Goal: Task Accomplishment & Management: Manage account settings

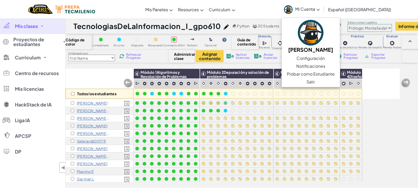
select select "first Name"
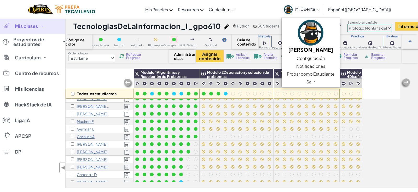
click at [106, 79] on div "Todos los estudiantes" at bounding box center [100, 83] width 68 height 30
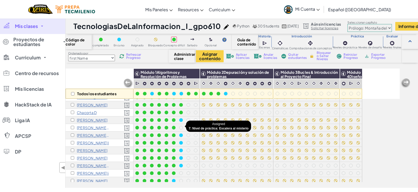
scroll to position [113, 0]
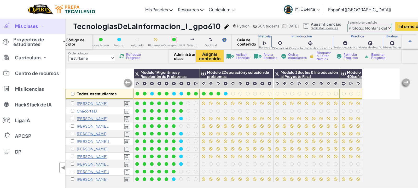
click at [136, 58] on span "Refrescar Progreso" at bounding box center [134, 56] width 16 height 6
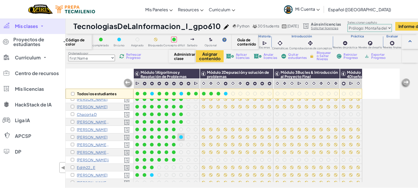
scroll to position [144, 0]
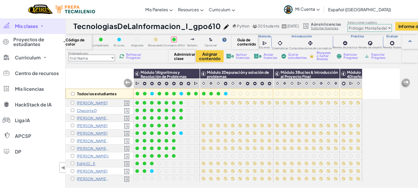
click at [134, 55] on span "Refrescar Progreso" at bounding box center [134, 56] width 16 height 6
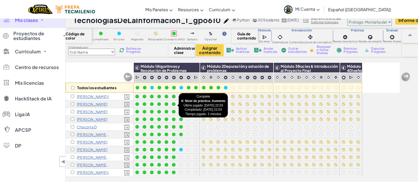
scroll to position [131, 0]
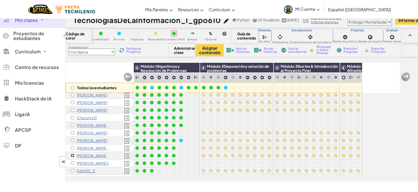
click at [73, 154] on input "checkbox" at bounding box center [72, 155] width 3 height 3
checkbox input "true"
click at [70, 122] on div "[PERSON_NAME] S" at bounding box center [100, 126] width 68 height 8
click at [71, 123] on input "checkbox" at bounding box center [72, 124] width 3 height 3
checkbox input "true"
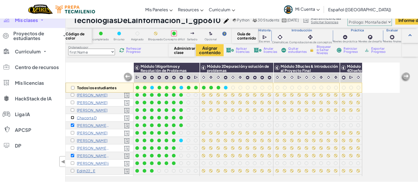
click at [72, 116] on input "checkbox" at bounding box center [72, 117] width 3 height 3
checkbox input "true"
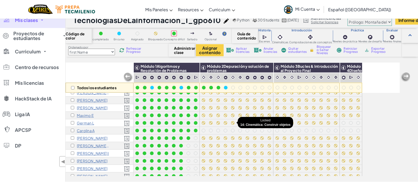
scroll to position [35, 0]
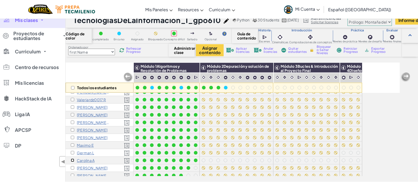
click at [72, 159] on input "checkbox" at bounding box center [72, 159] width 3 height 3
checkbox input "true"
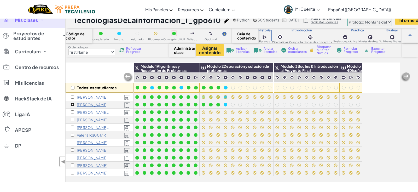
click at [71, 105] on input "checkbox" at bounding box center [72, 104] width 3 height 3
checkbox input "true"
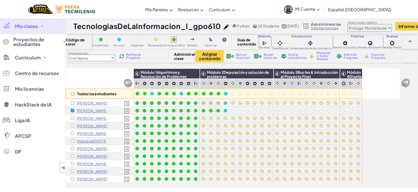
click at [320, 10] on span "Mi Cuenta" at bounding box center [307, 8] width 25 height 5
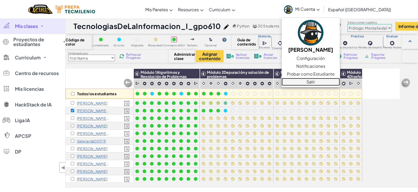
click at [336, 83] on link "Salir" at bounding box center [311, 82] width 58 height 8
